Goal: Communication & Community: Answer question/provide support

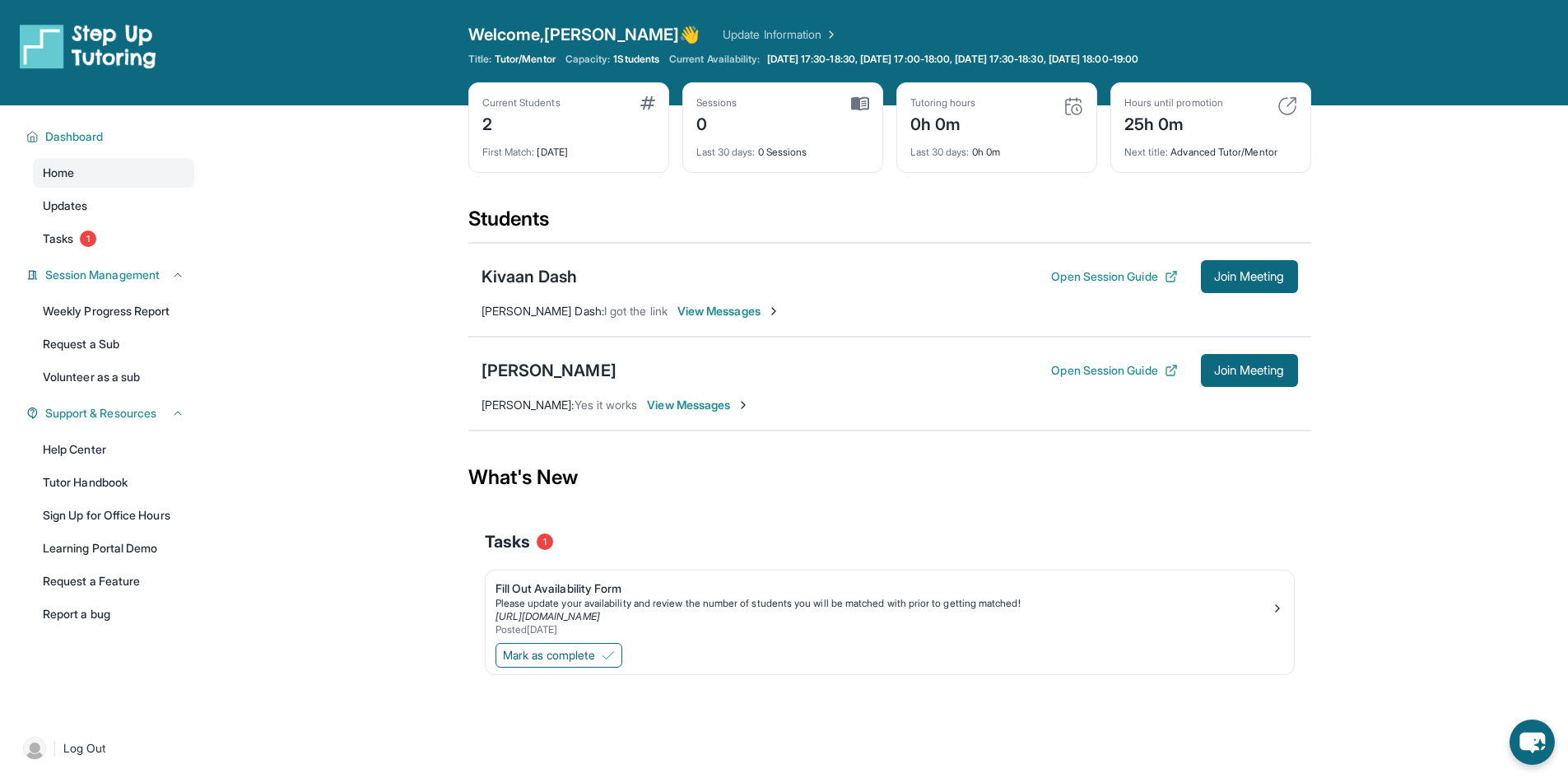
click at [583, 288] on div "Kivaan Dash Open Session Guide Join Meeting" at bounding box center [890, 277] width 817 height 33
click at [535, 268] on div "Kivaan Dash" at bounding box center [530, 277] width 96 height 23
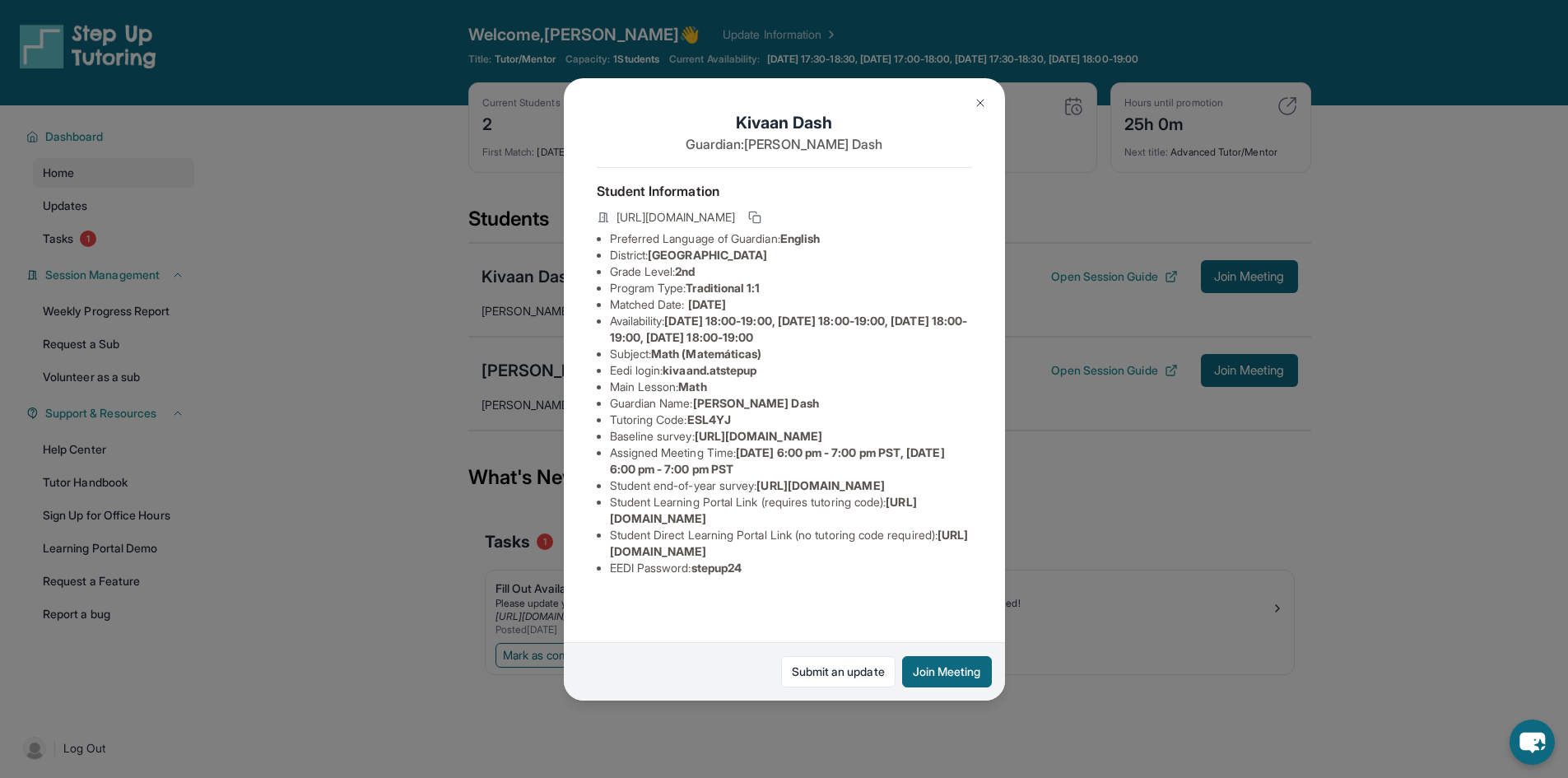
scroll to position [96, 0]
click at [825, 672] on link "Submit an update" at bounding box center [838, 672] width 115 height 32
click at [761, 211] on icon at bounding box center [755, 218] width 13 height 13
click at [981, 101] on img at bounding box center [981, 103] width 13 height 13
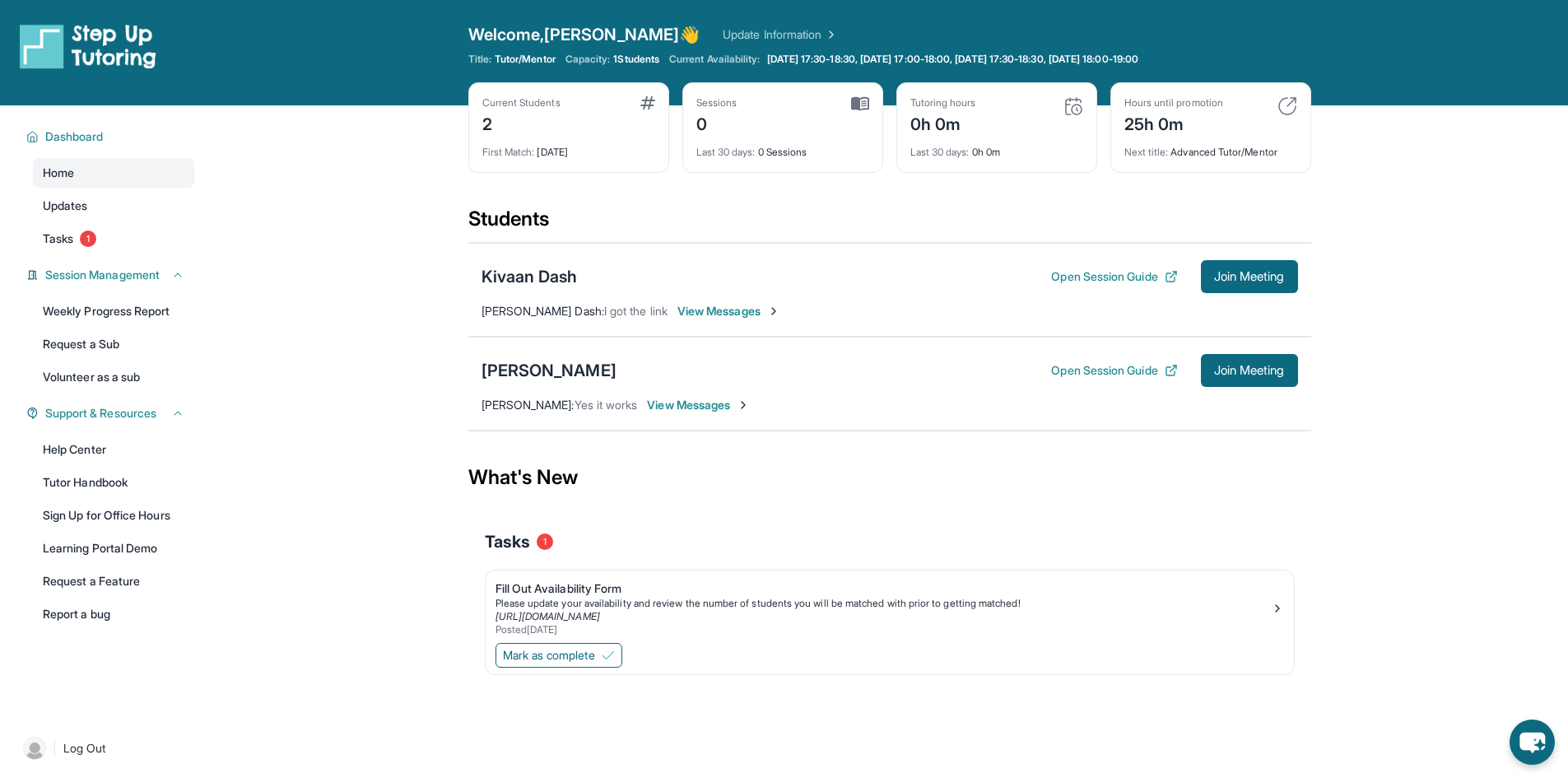
click at [694, 312] on span "View Messages" at bounding box center [729, 312] width 103 height 17
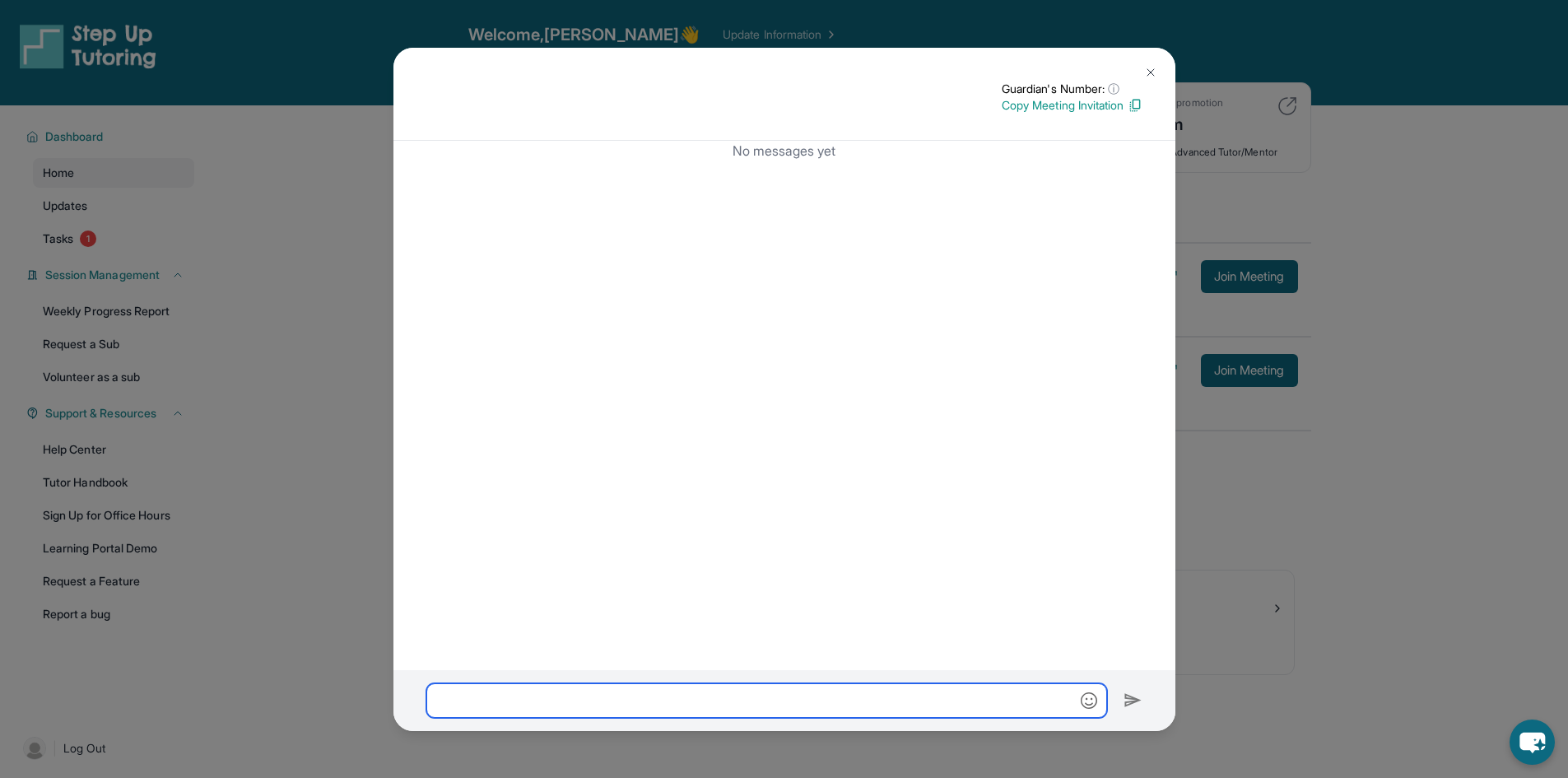
paste input "**********"
type input "**********"
click at [1127, 702] on img at bounding box center [1133, 701] width 19 height 20
click at [1127, 700] on img at bounding box center [1133, 701] width 19 height 20
click at [1127, 697] on img at bounding box center [1133, 701] width 19 height 20
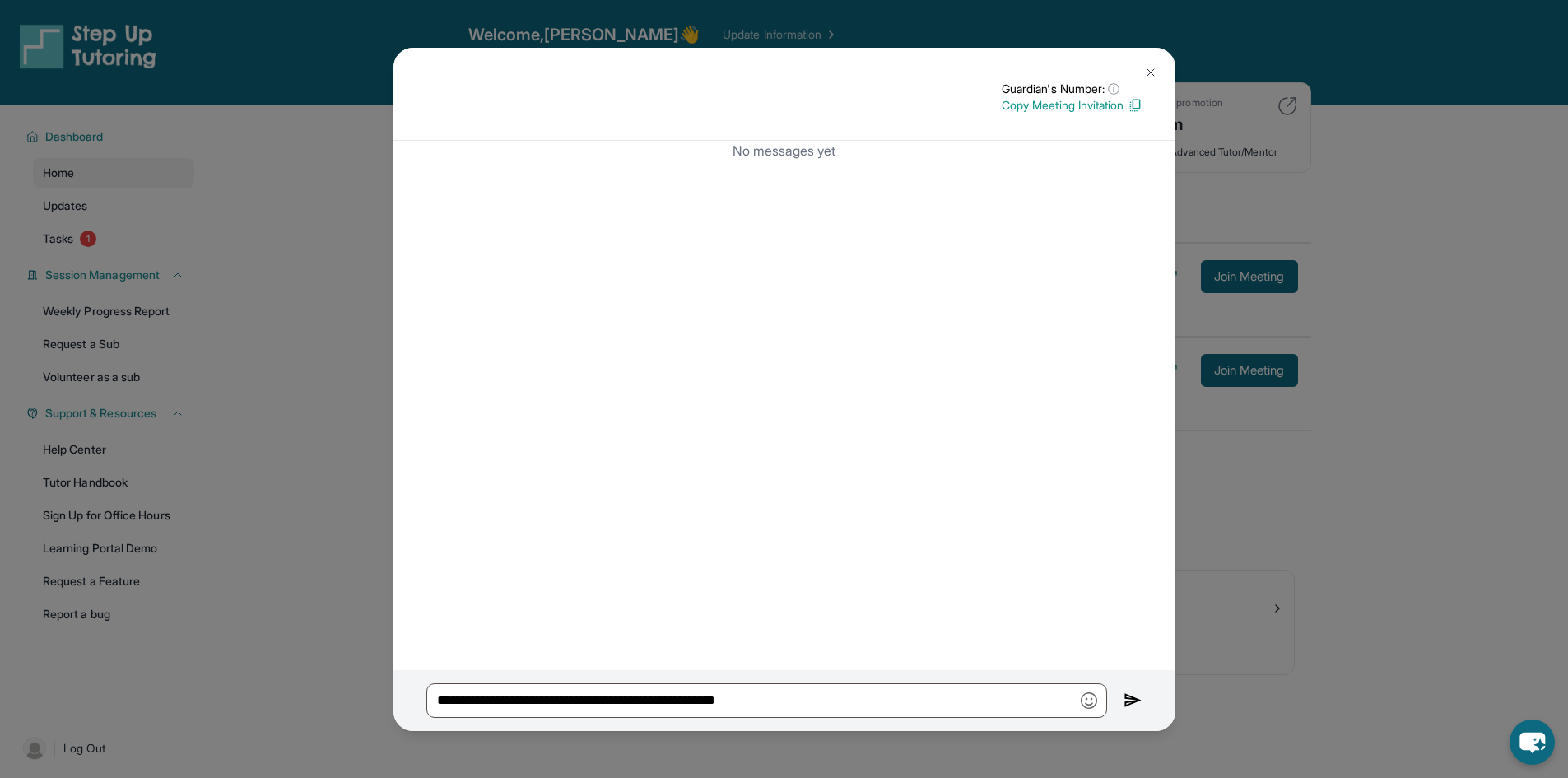
click at [1127, 697] on img at bounding box center [1133, 701] width 19 height 20
